Goal: Information Seeking & Learning: Compare options

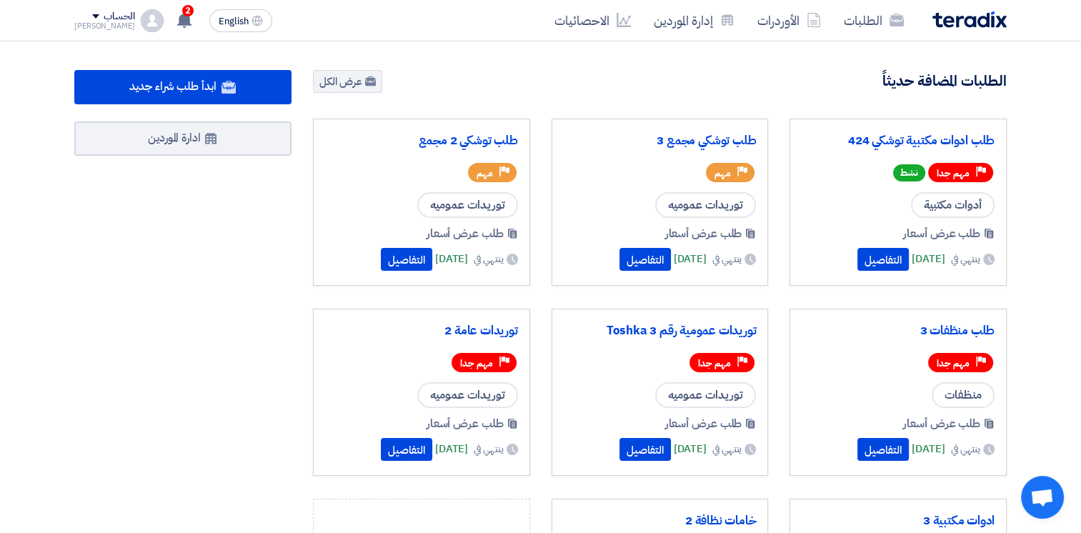
click at [644, 147] on div "طلب توشكي مجمع 3" at bounding box center [660, 142] width 193 height 23
click at [619, 259] on button "التفاصيل" at bounding box center [644, 259] width 51 height 23
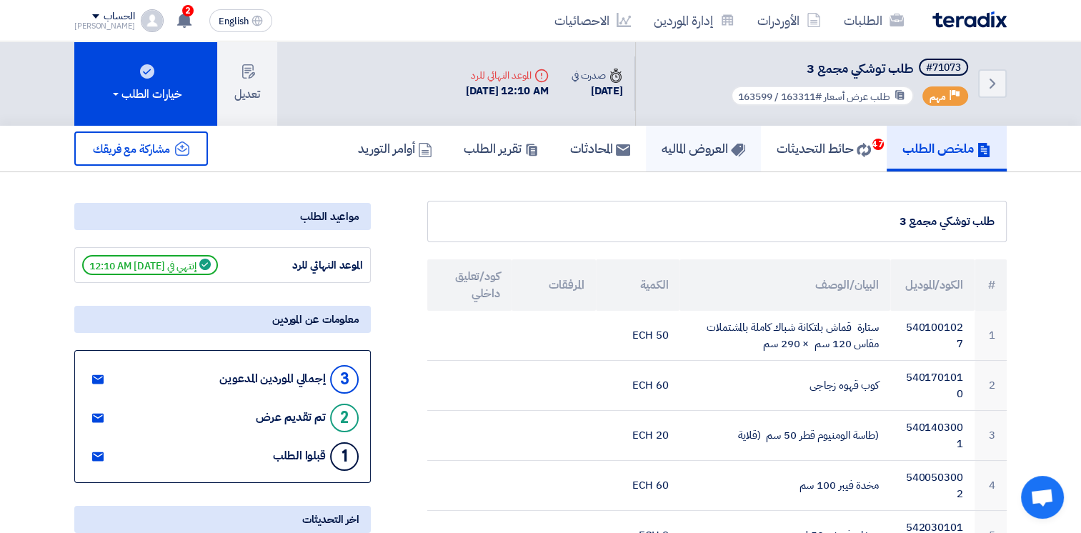
click at [709, 140] on h5 "العروض الماليه" at bounding box center [703, 148] width 84 height 16
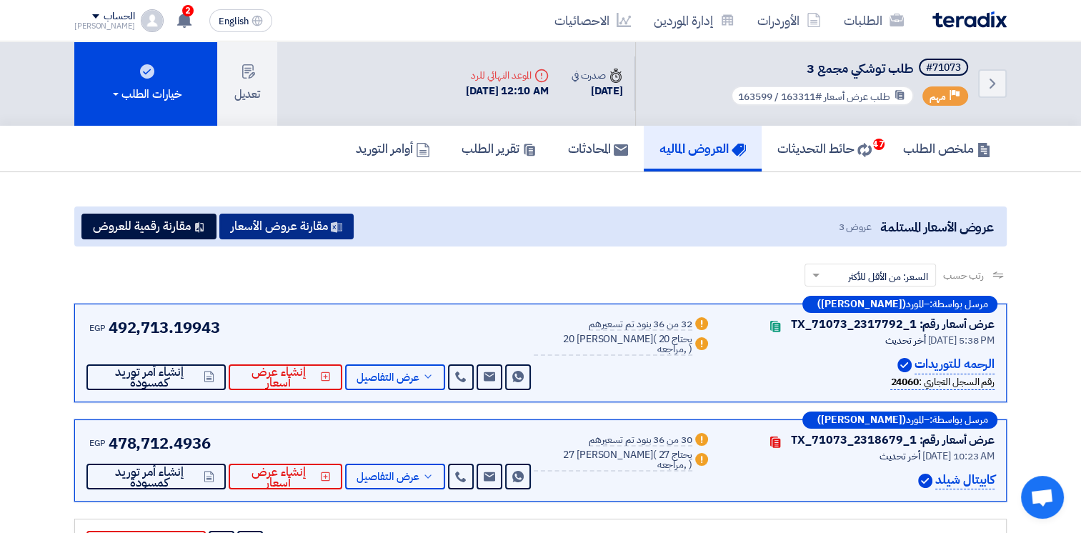
click at [300, 222] on button "مقارنة عروض الأسعار" at bounding box center [286, 227] width 134 height 26
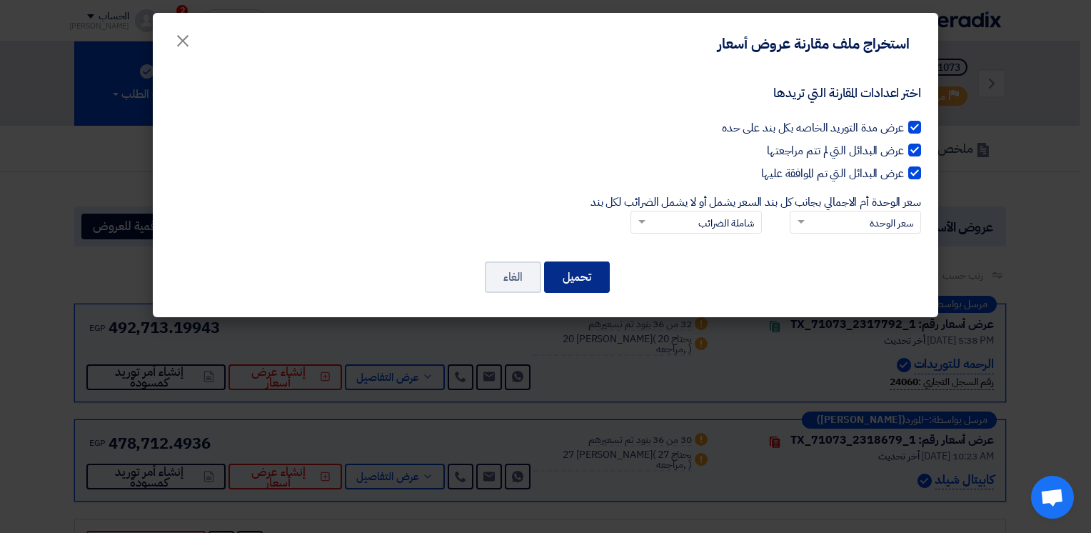
click at [581, 276] on button "تحميل" at bounding box center [577, 276] width 66 height 31
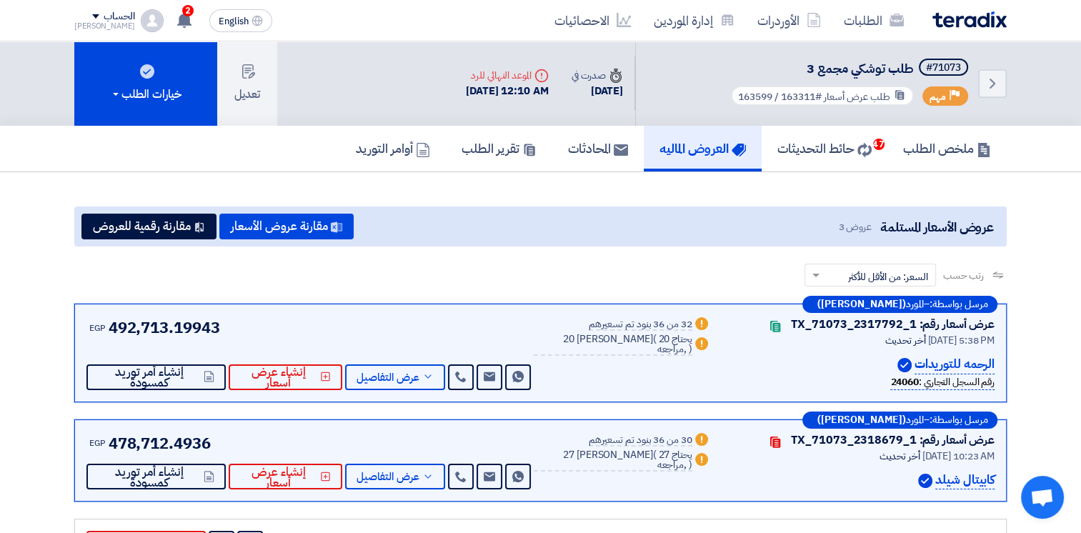
drag, startPoint x: 636, startPoint y: 279, endPoint x: 1041, endPoint y: 96, distance: 444.7
click at [1041, 96] on div "Back #71073 طلب توشكي مجمع 3 Priority مهم طلب عرض أسعار #163311 / 163599 Time ص…" at bounding box center [540, 83] width 1081 height 84
